Goal: Connect with others: Connect with others

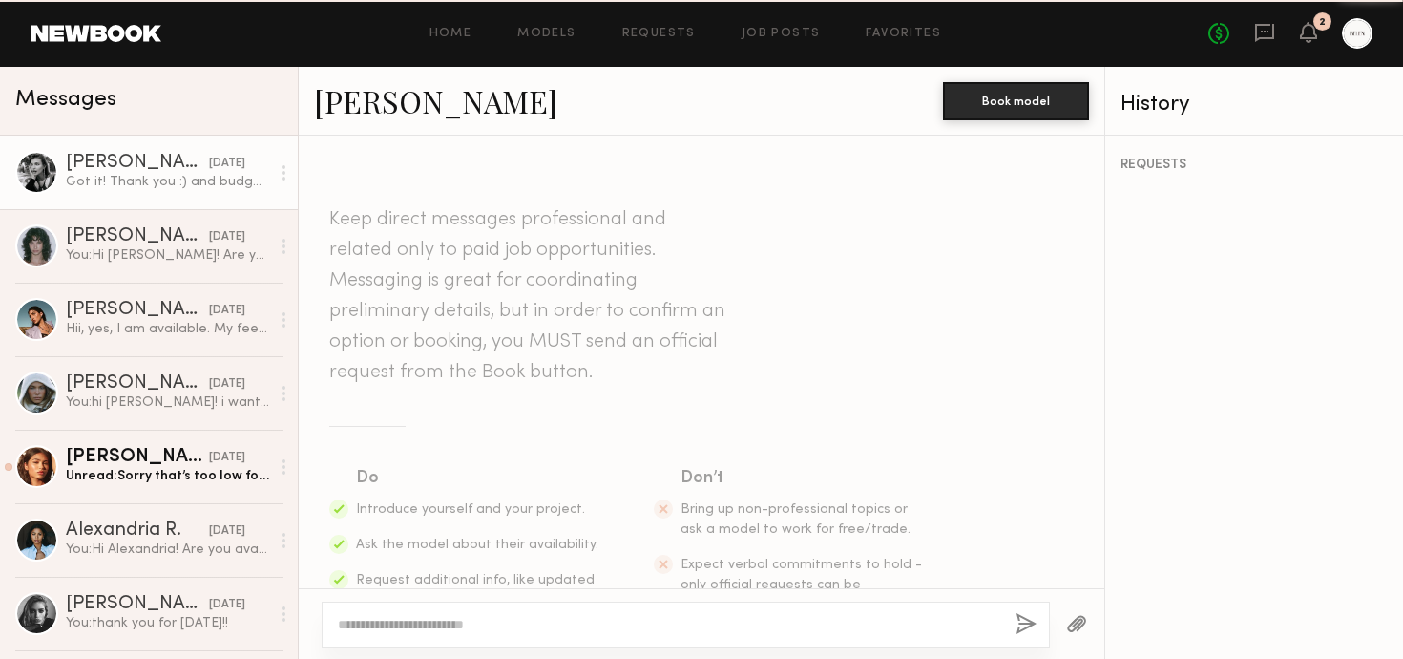
scroll to position [1266, 0]
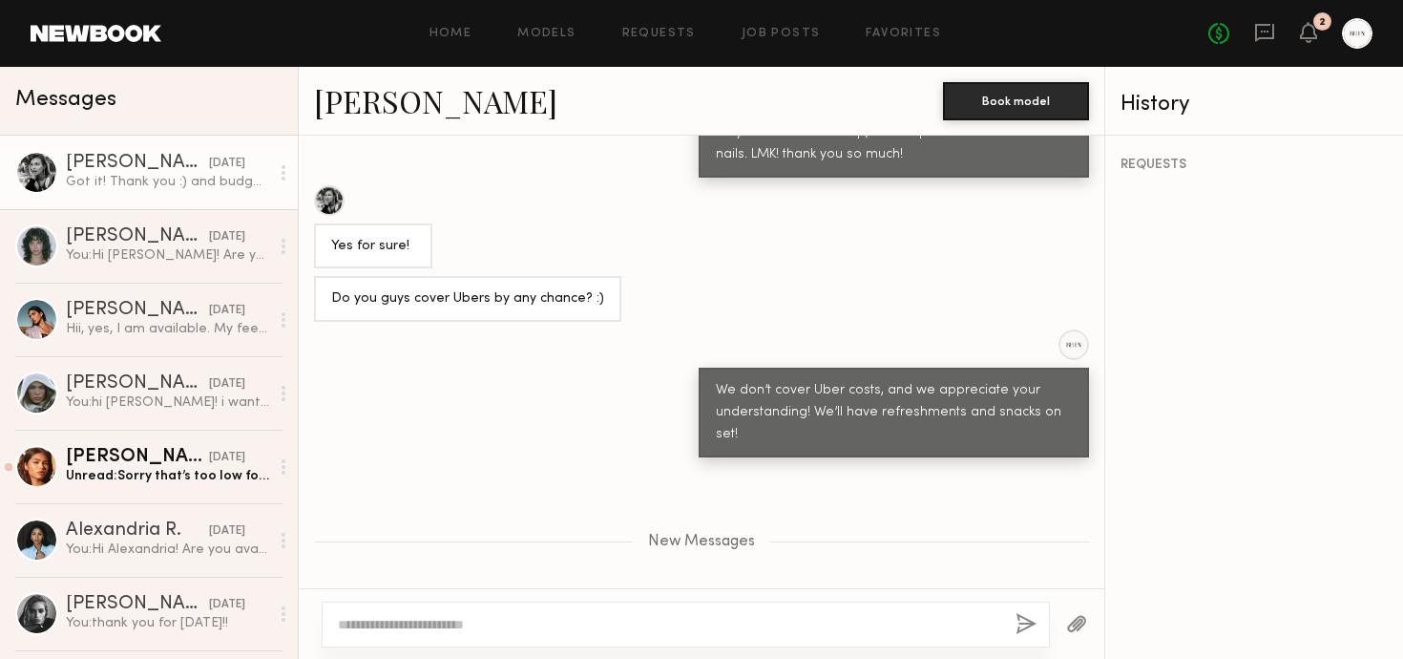
click at [379, 103] on link "[PERSON_NAME]" at bounding box center [435, 100] width 243 height 41
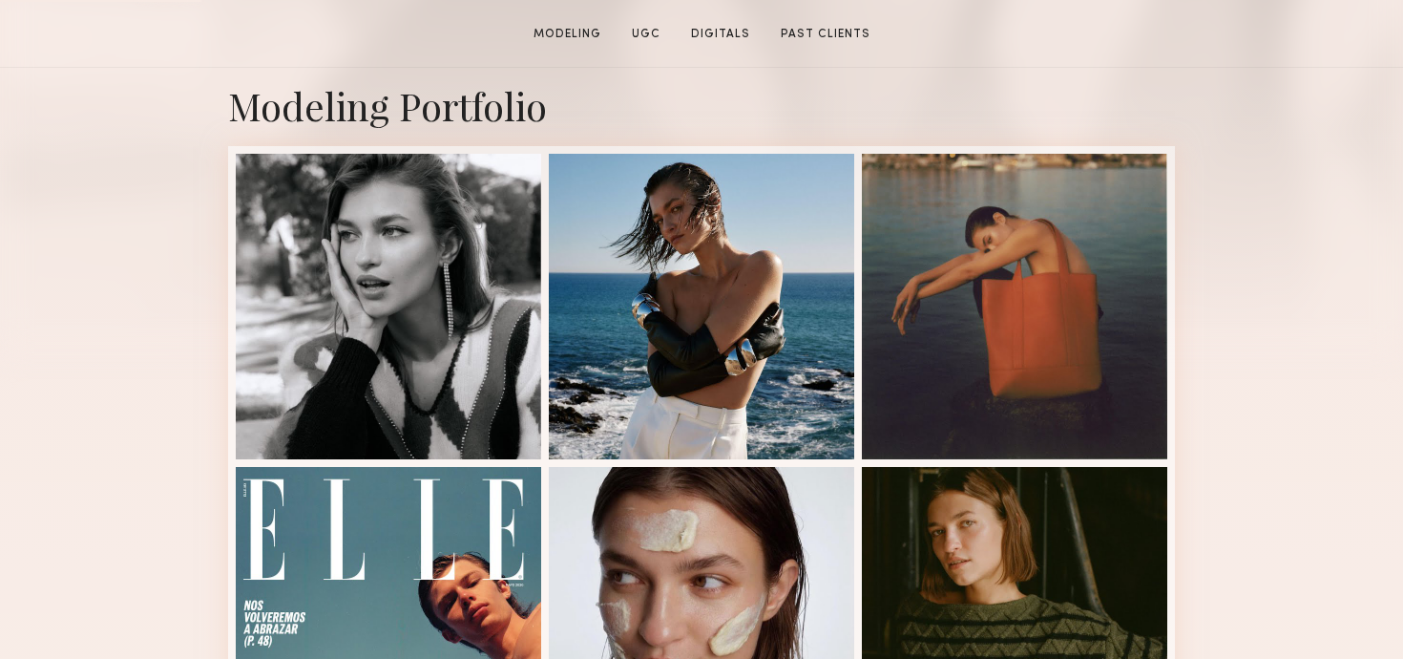
scroll to position [446, 0]
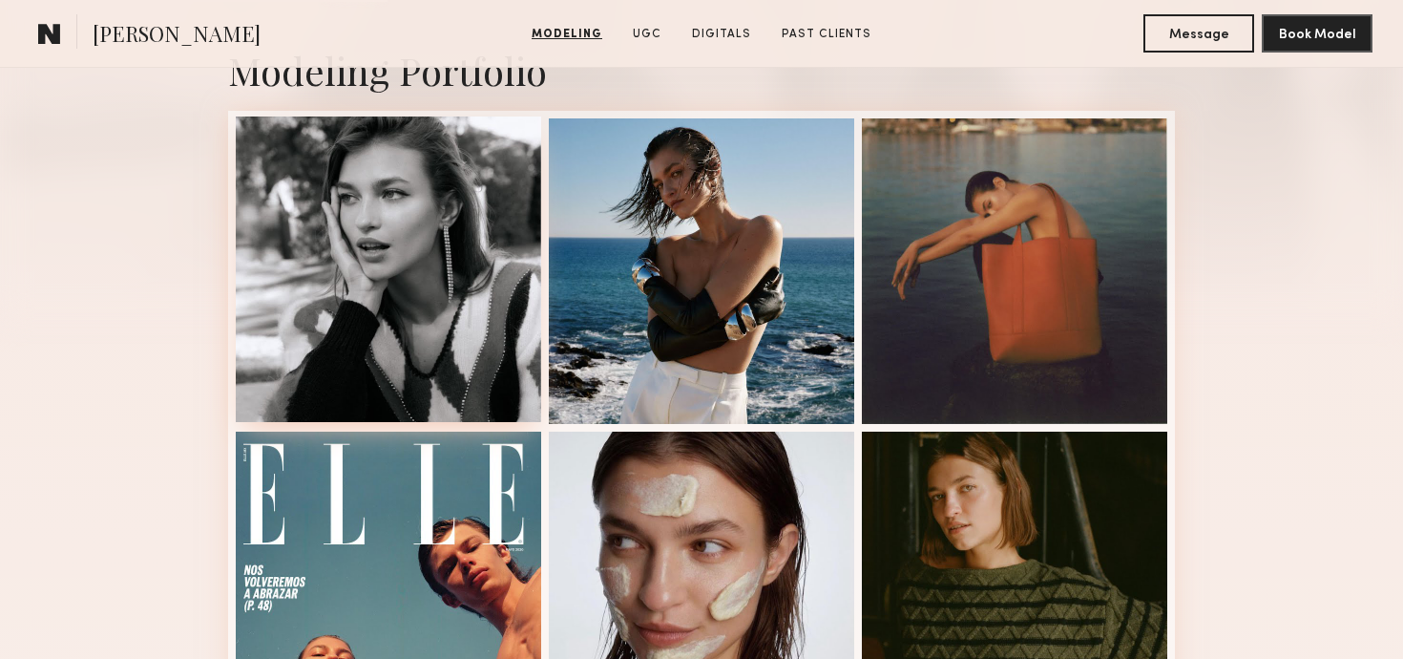
click at [421, 327] on div at bounding box center [388, 268] width 305 height 305
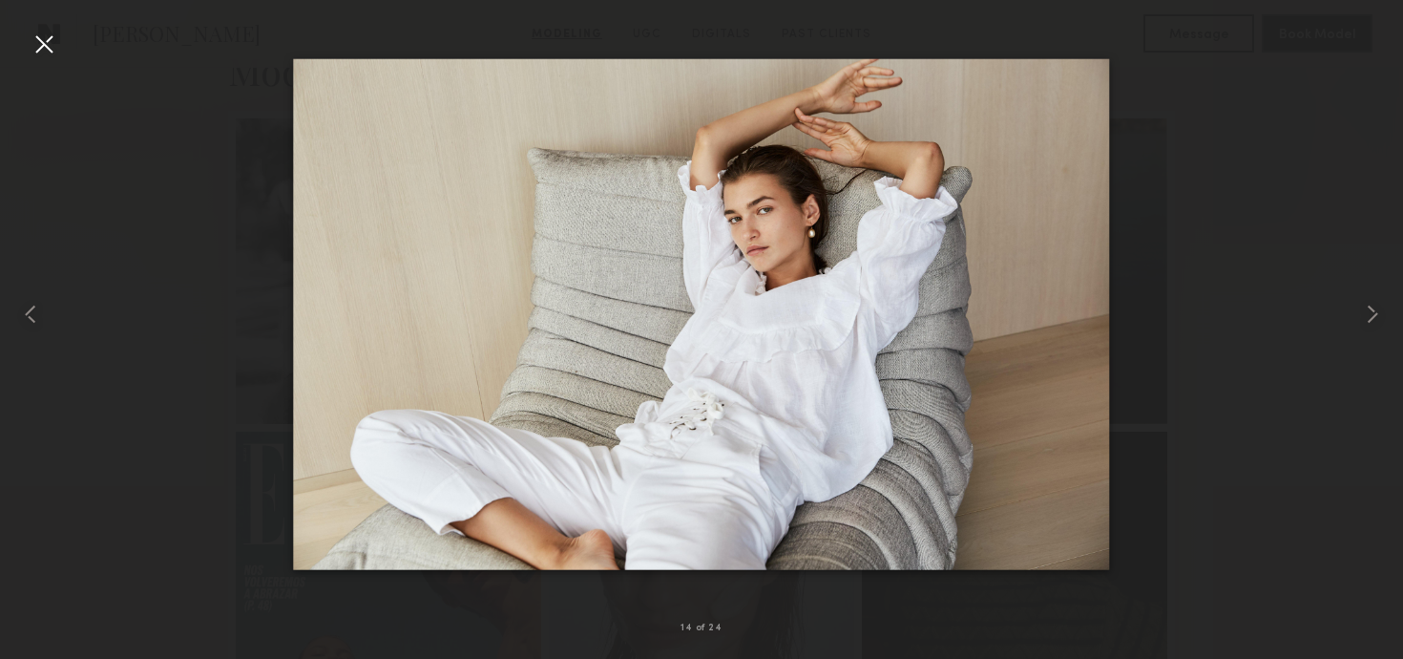
click at [55, 45] on div at bounding box center [44, 44] width 31 height 31
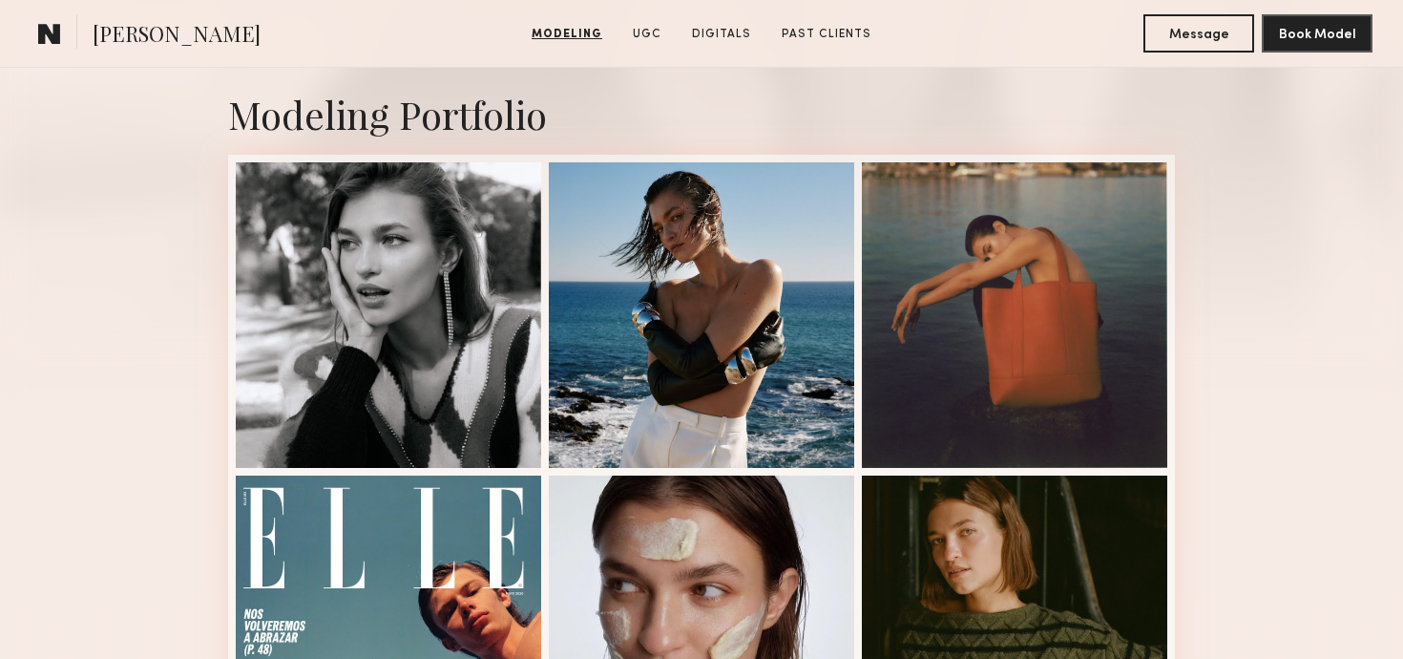
scroll to position [60, 0]
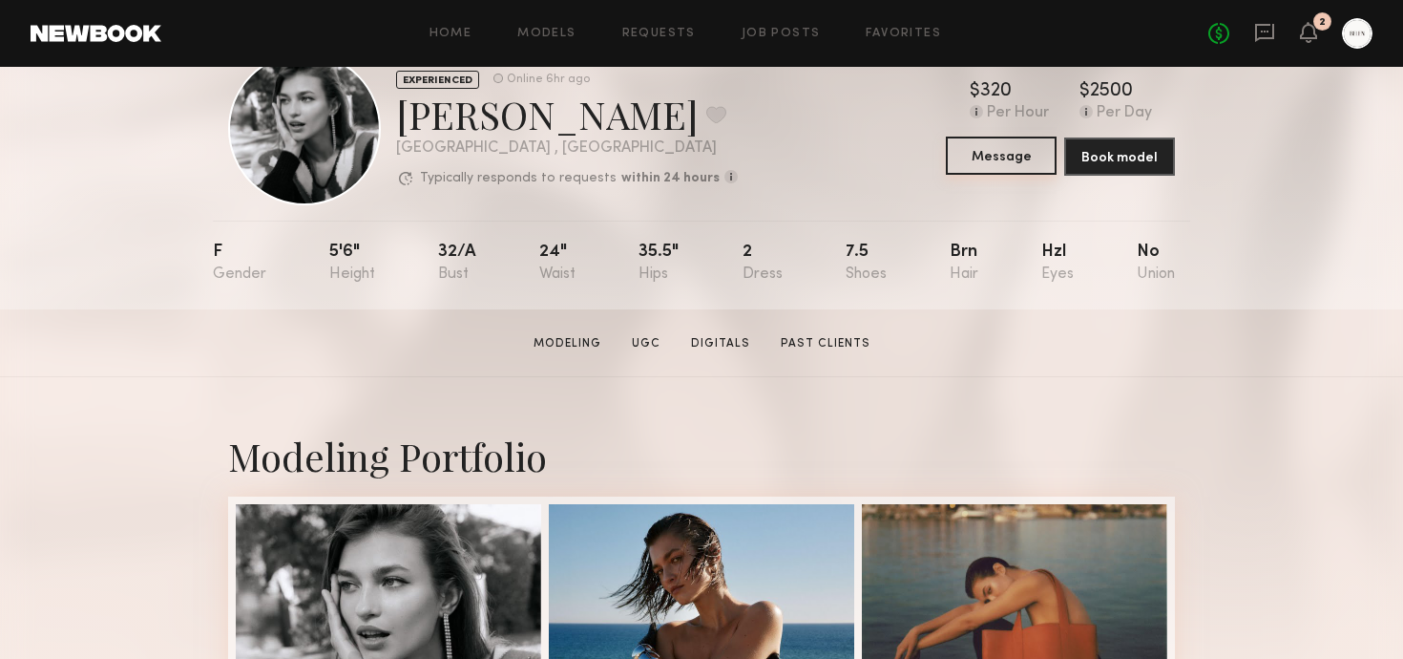
click at [1006, 153] on button "Message" at bounding box center [1001, 155] width 111 height 38
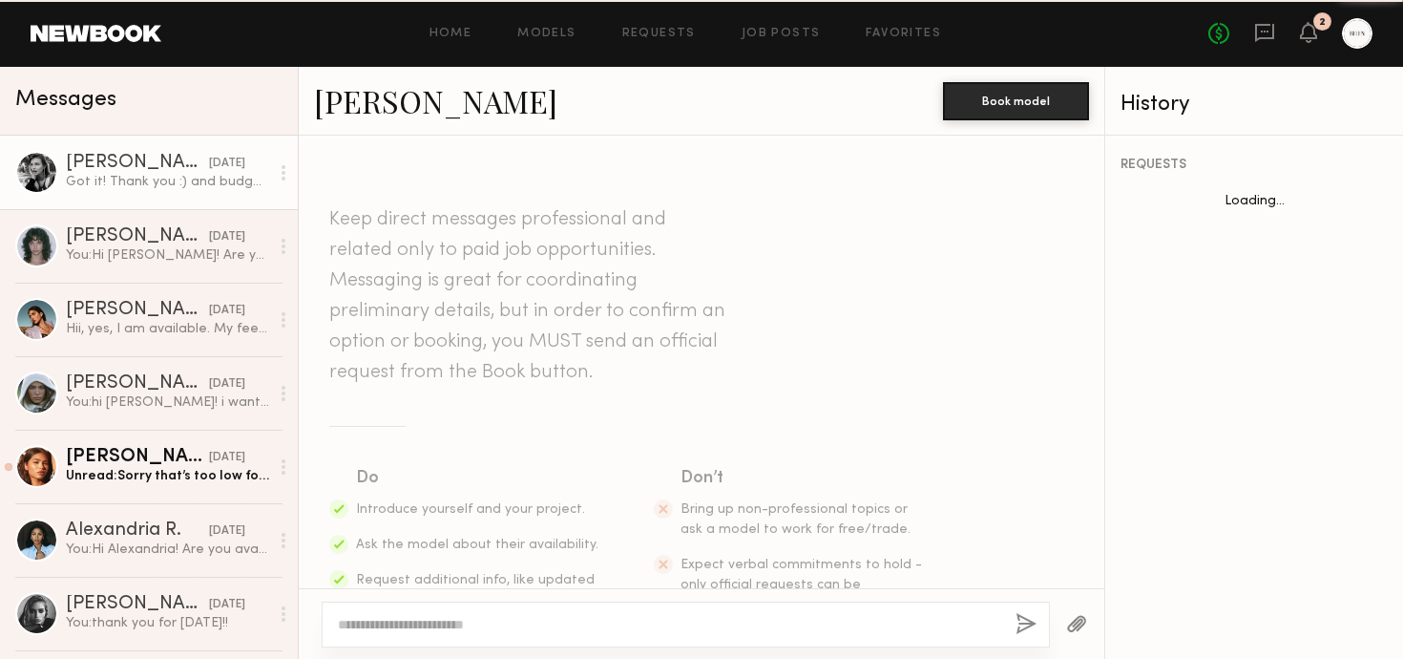
scroll to position [1121, 0]
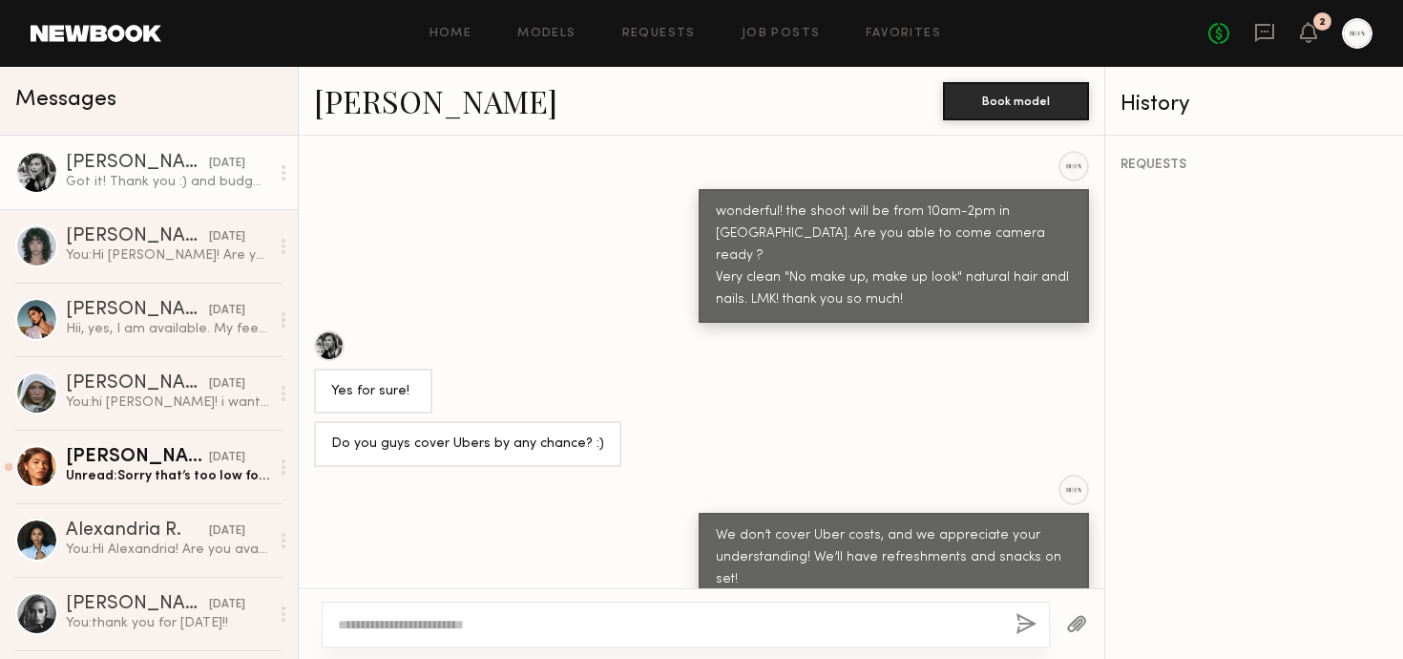
click at [503, 619] on textarea at bounding box center [669, 624] width 662 height 19
type textarea "**********"
click at [1027, 620] on button "button" at bounding box center [1025, 625] width 21 height 24
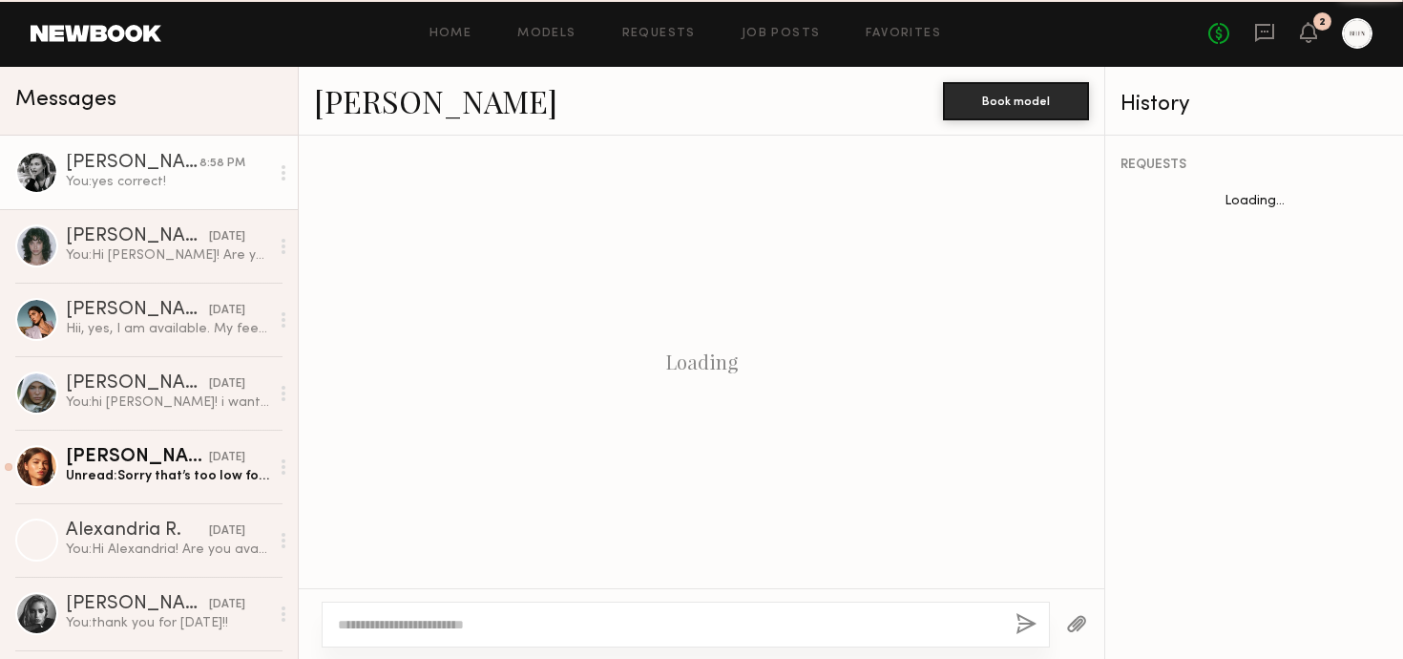
scroll to position [1213, 0]
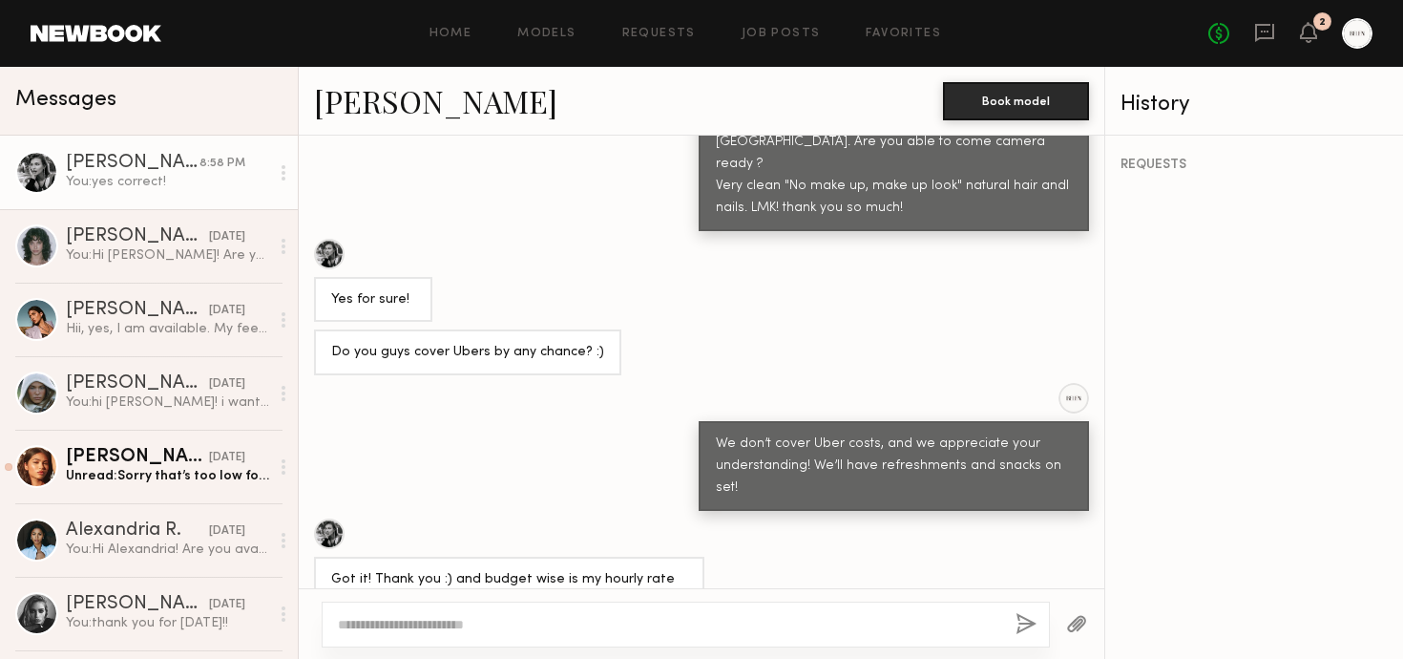
click at [379, 98] on link "[PERSON_NAME]" at bounding box center [435, 100] width 243 height 41
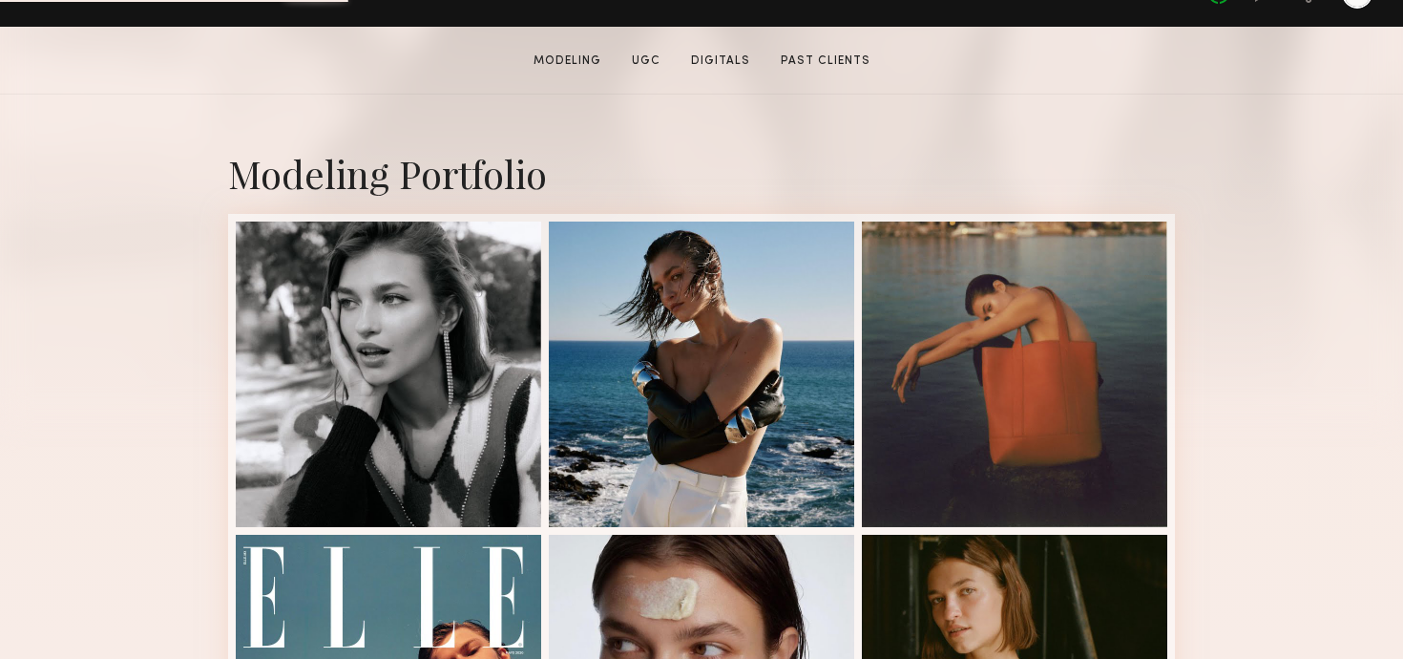
scroll to position [344, 0]
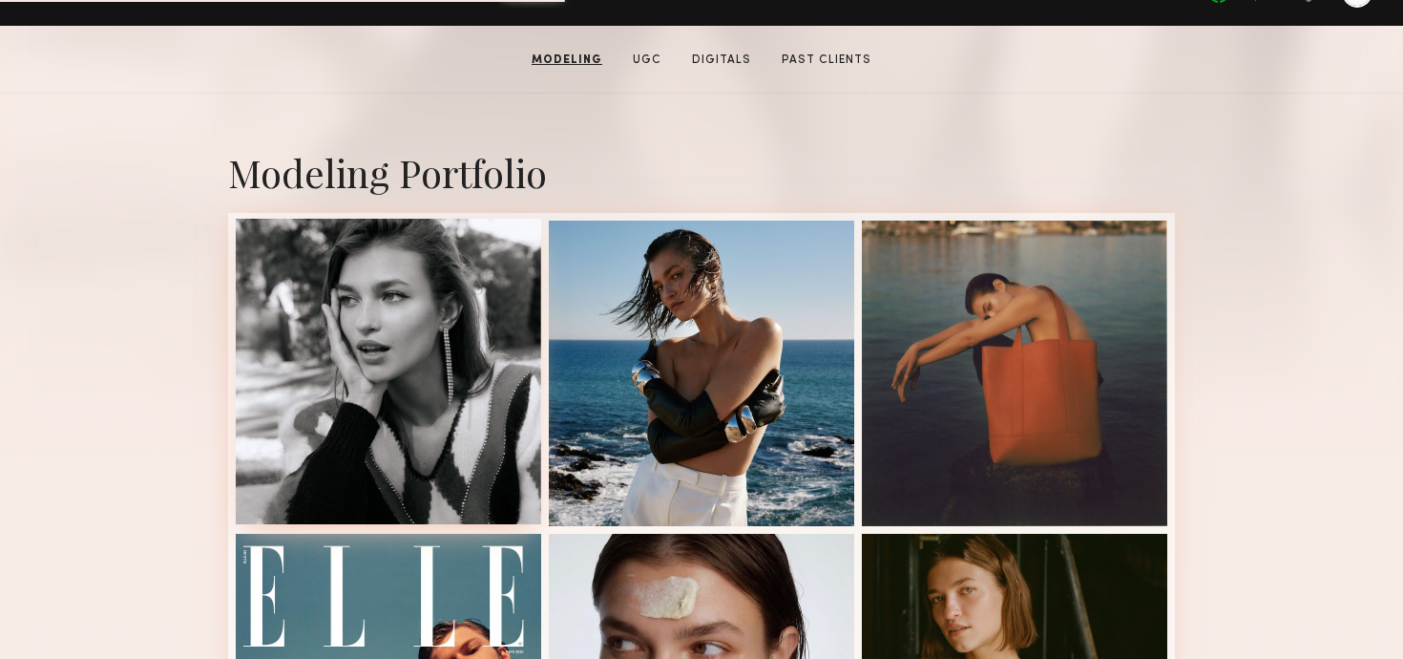
click at [403, 386] on div at bounding box center [388, 371] width 305 height 305
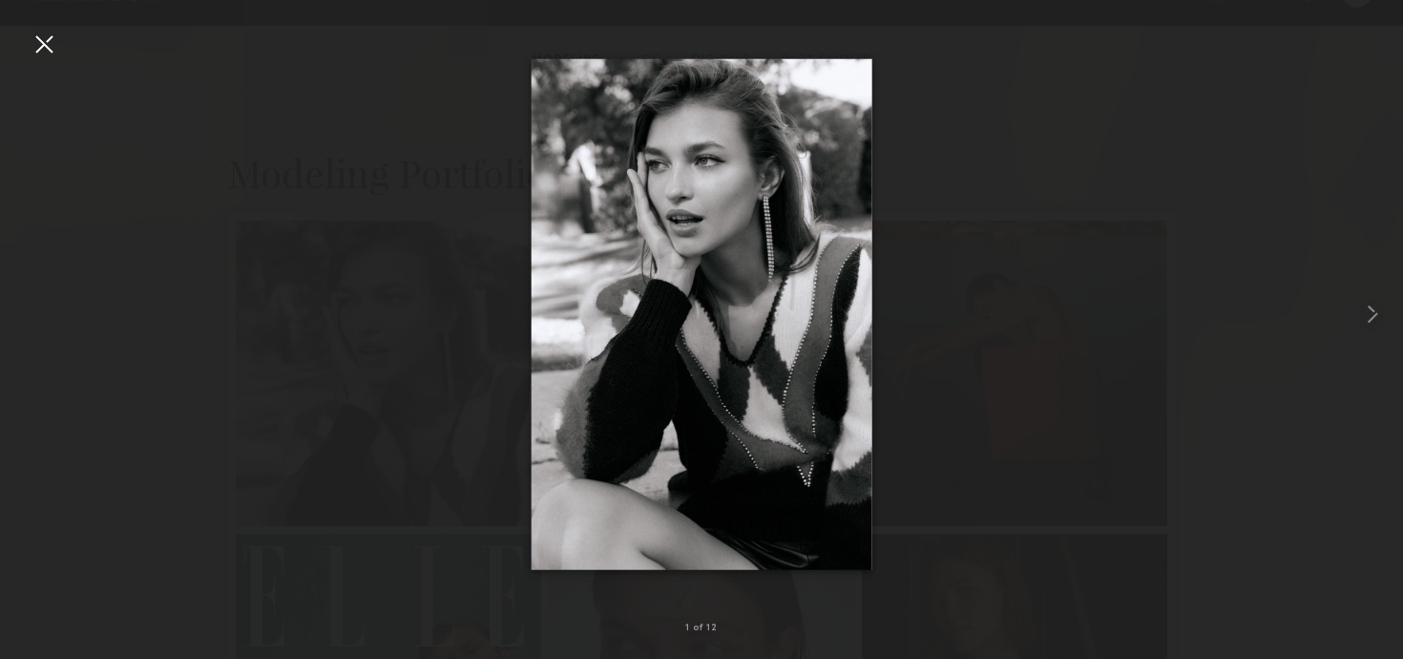
click at [40, 44] on div at bounding box center [44, 44] width 31 height 31
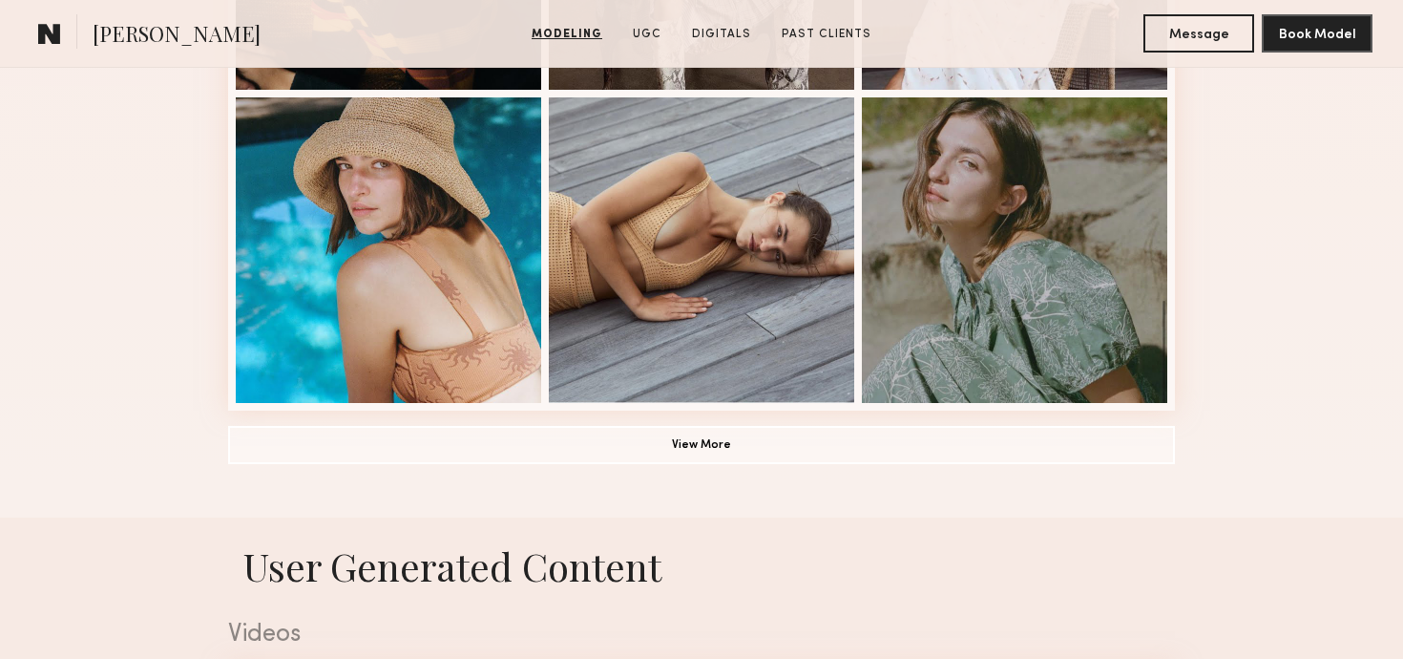
scroll to position [1451, 0]
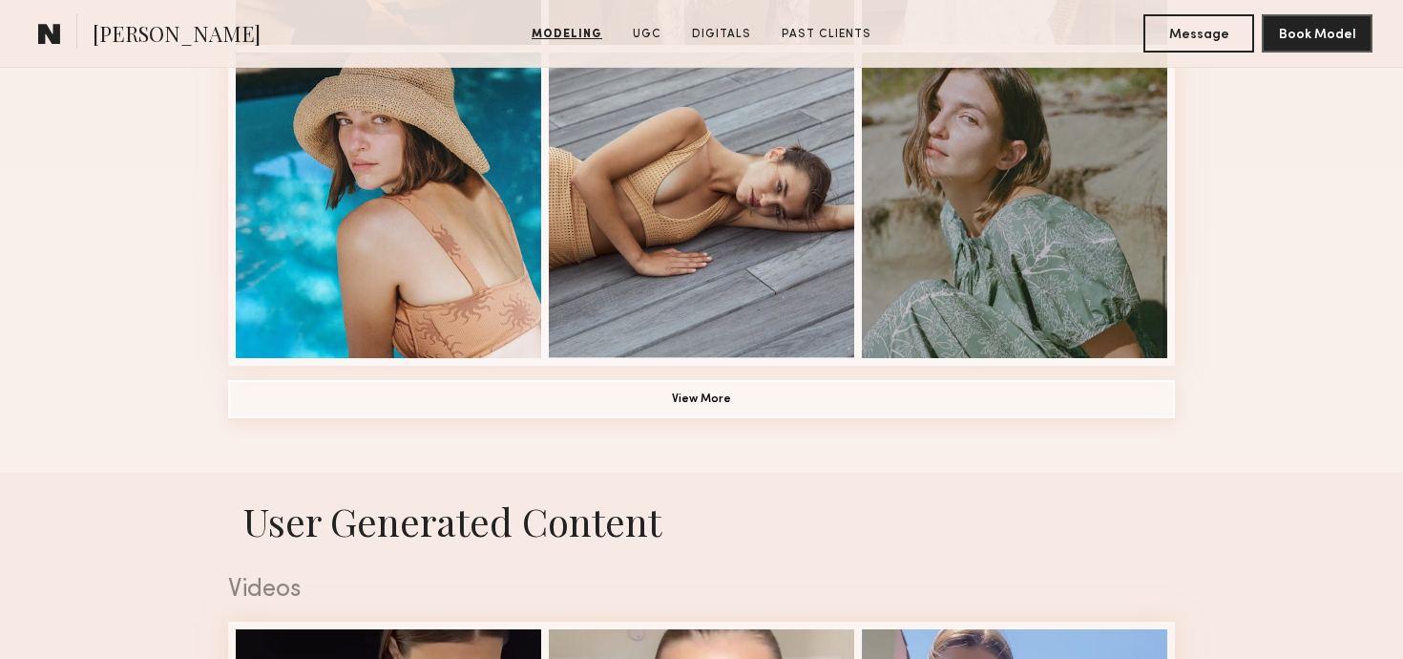
click at [724, 397] on button "View More" at bounding box center [701, 399] width 947 height 38
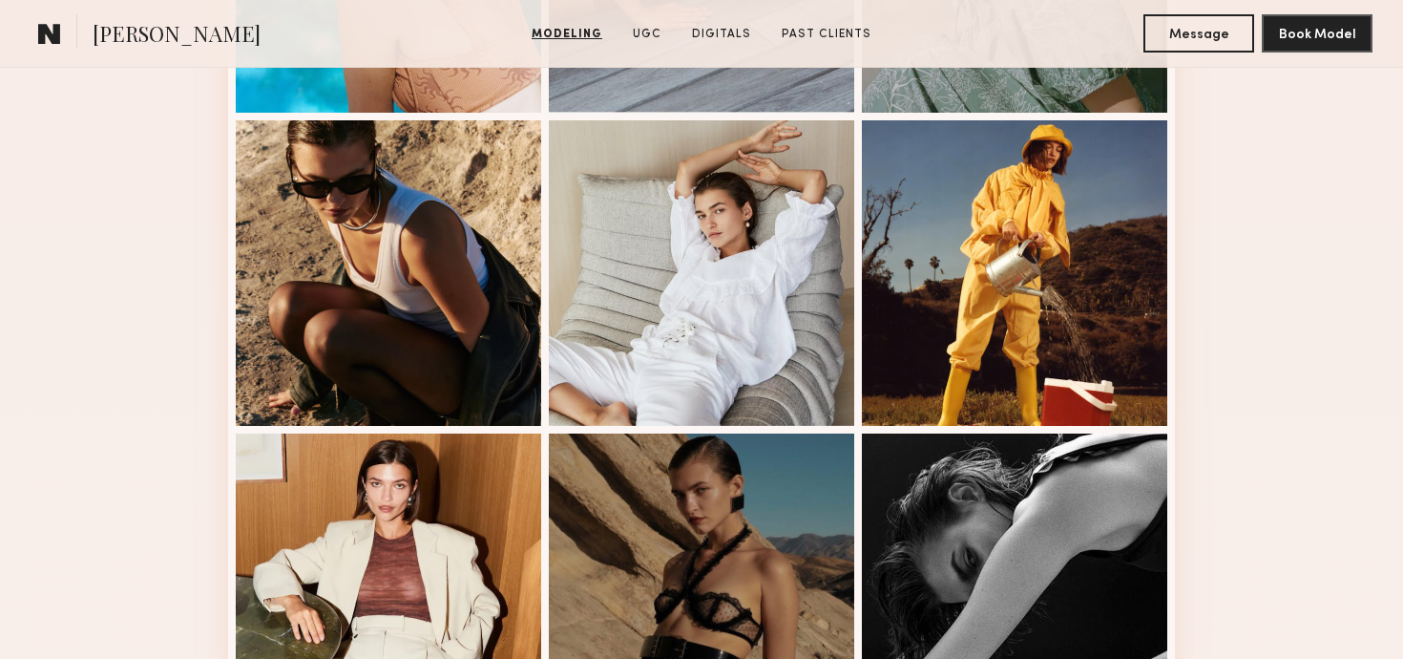
scroll to position [1697, 0]
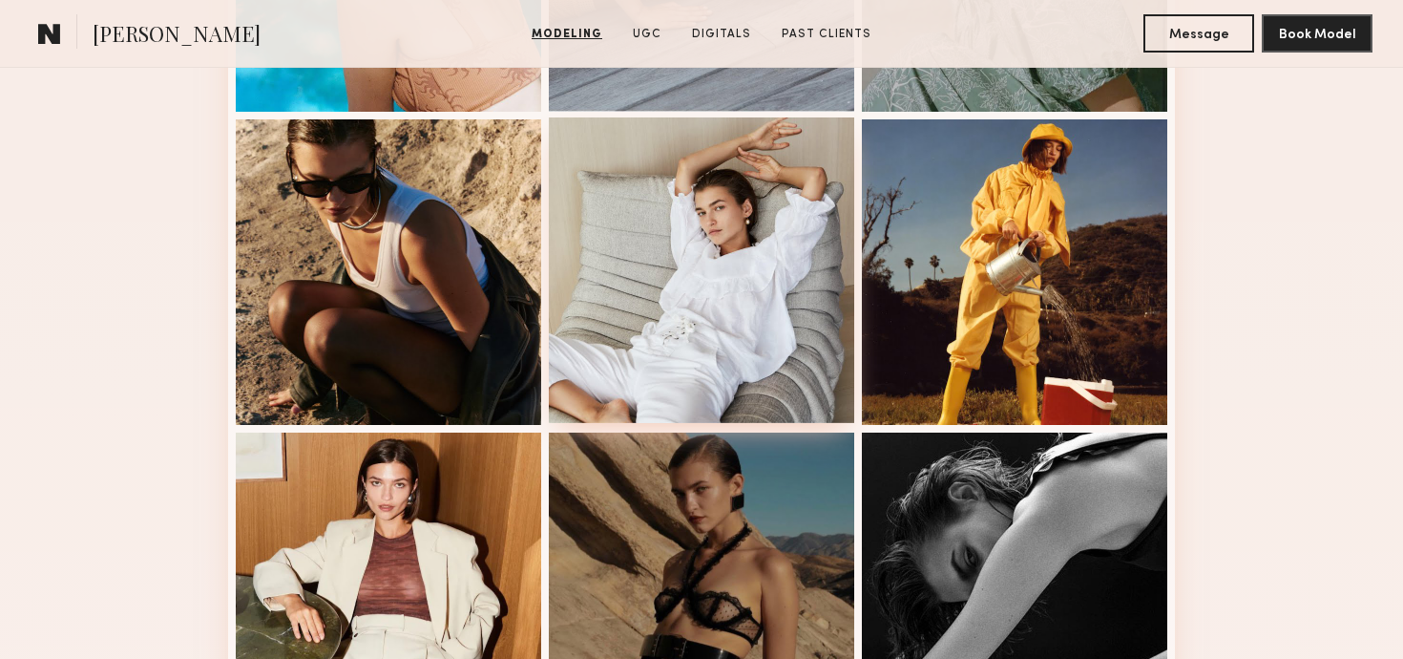
click at [693, 333] on div at bounding box center [701, 269] width 305 height 305
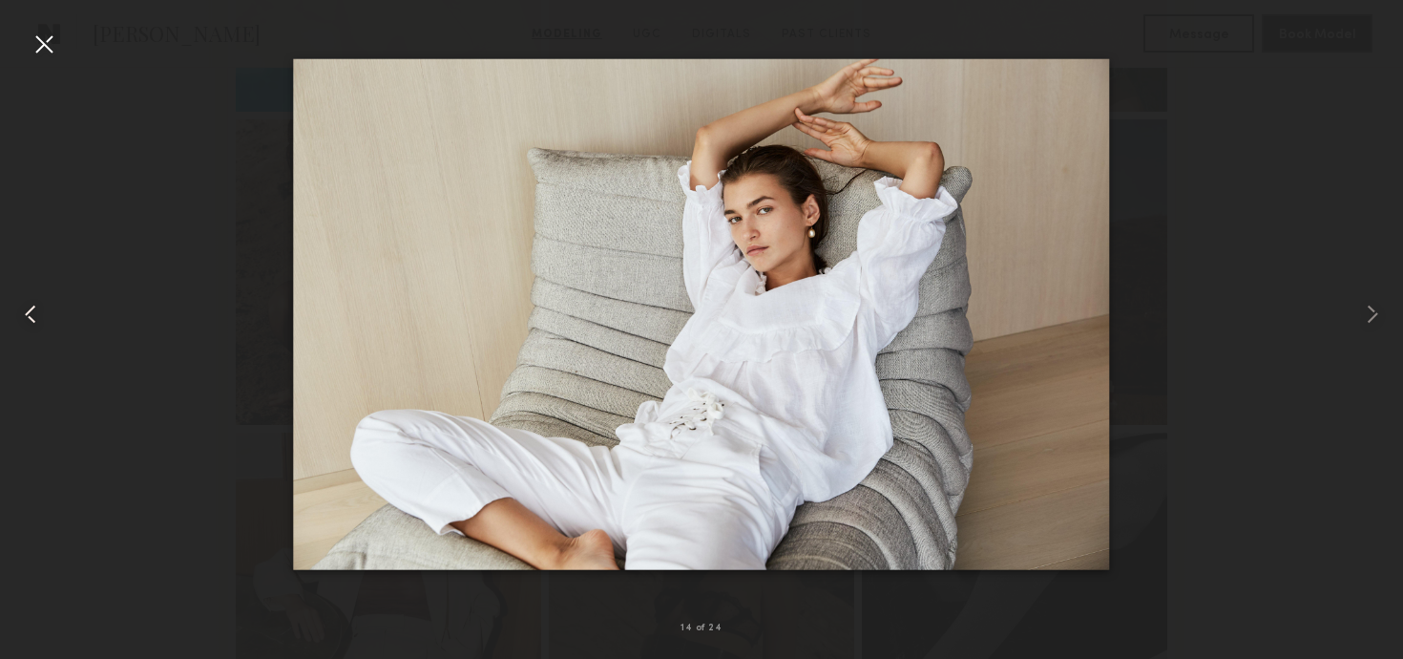
click at [33, 324] on common-icon at bounding box center [30, 314] width 31 height 31
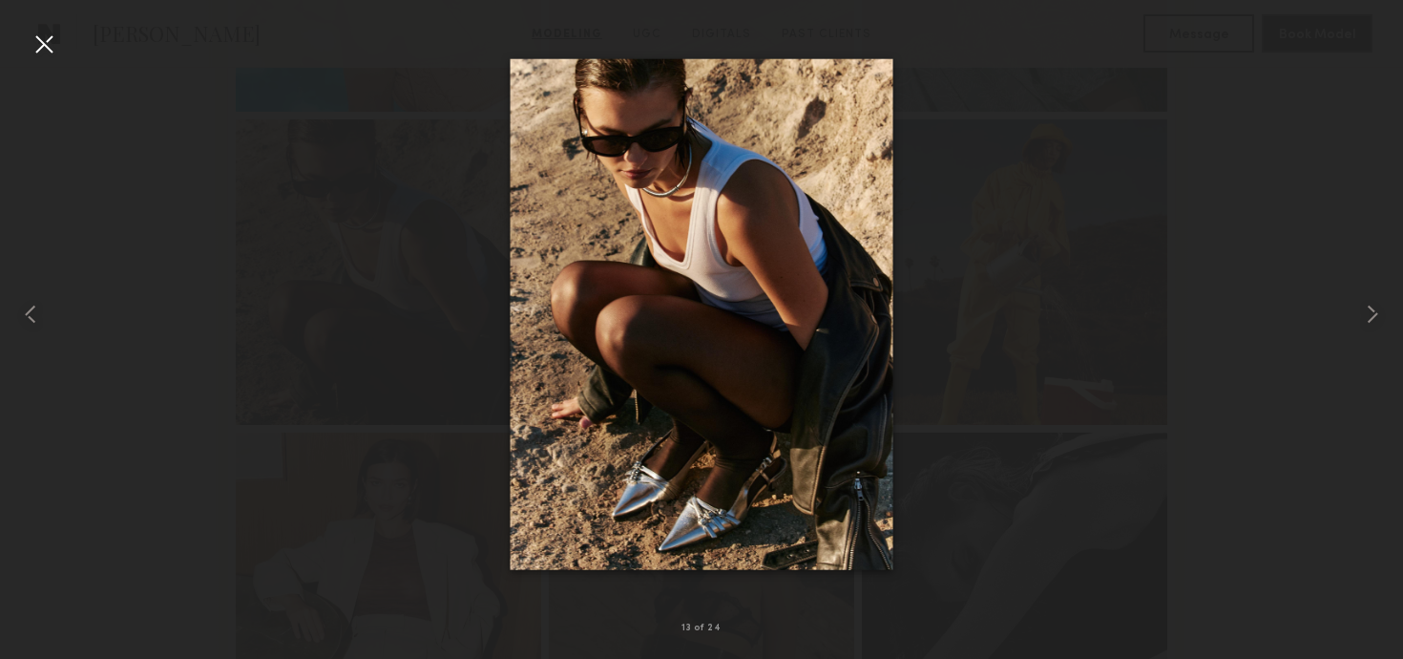
click at [53, 50] on div at bounding box center [44, 44] width 31 height 31
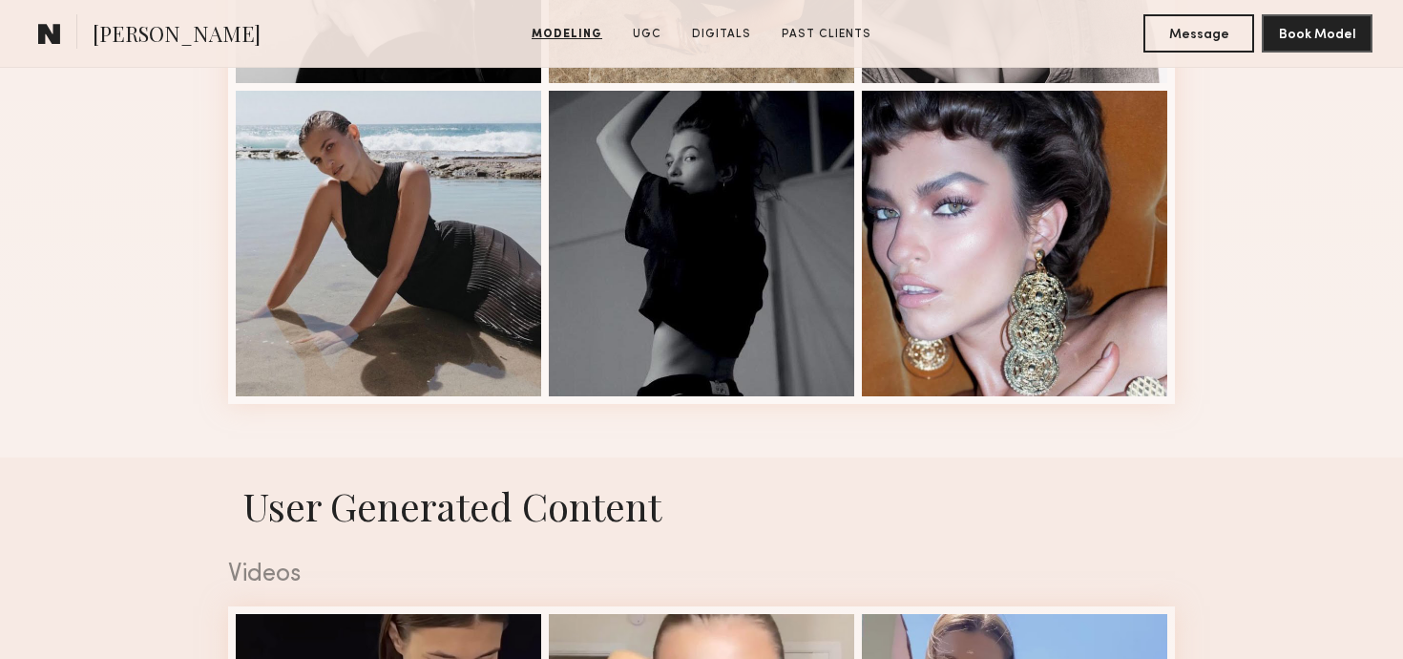
scroll to position [2669, 0]
